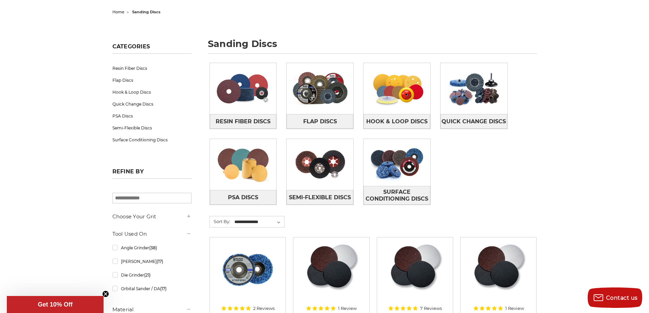
scroll to position [68, 0]
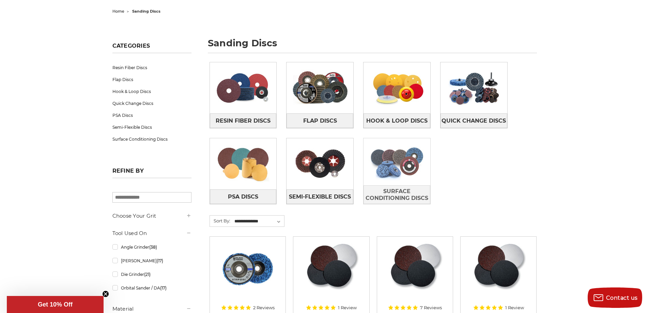
click at [388, 160] on img at bounding box center [397, 161] width 67 height 47
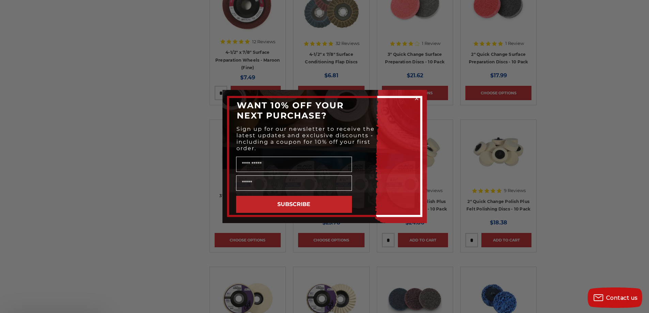
scroll to position [341, 0]
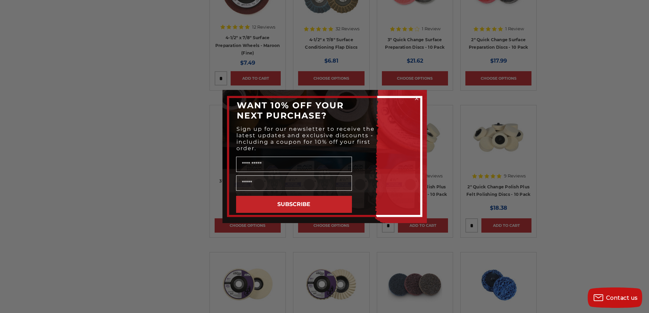
click at [418, 100] on icon "Close dialog" at bounding box center [416, 98] width 3 height 3
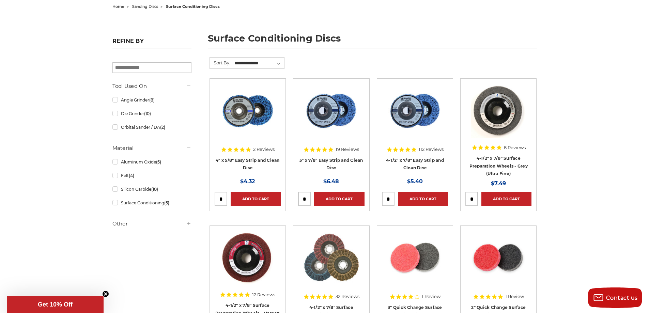
scroll to position [0, 0]
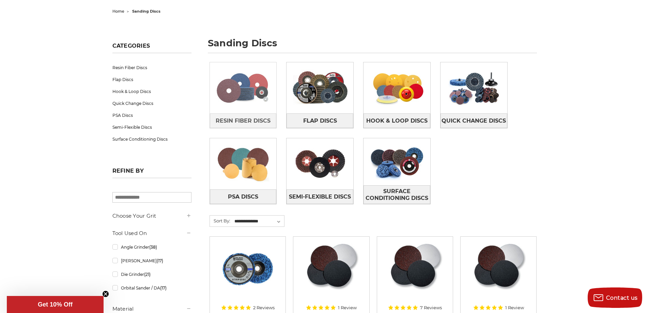
click at [238, 87] on img at bounding box center [243, 87] width 67 height 47
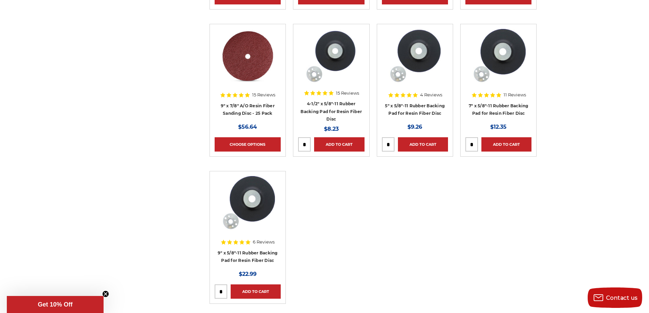
scroll to position [579, 0]
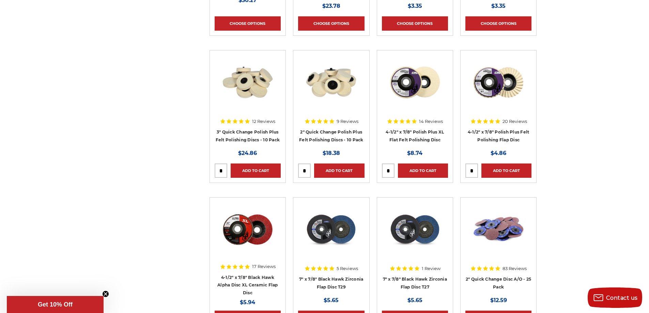
scroll to position [1874, 0]
